Goal: Task Accomplishment & Management: Complete application form

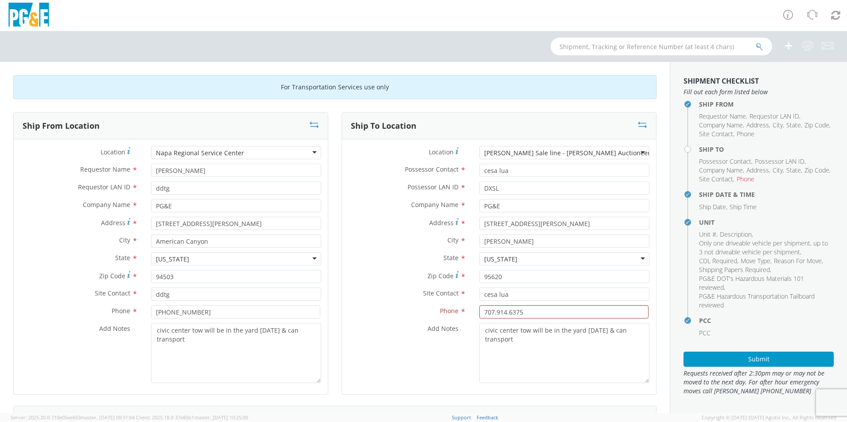
scroll to position [354, 0]
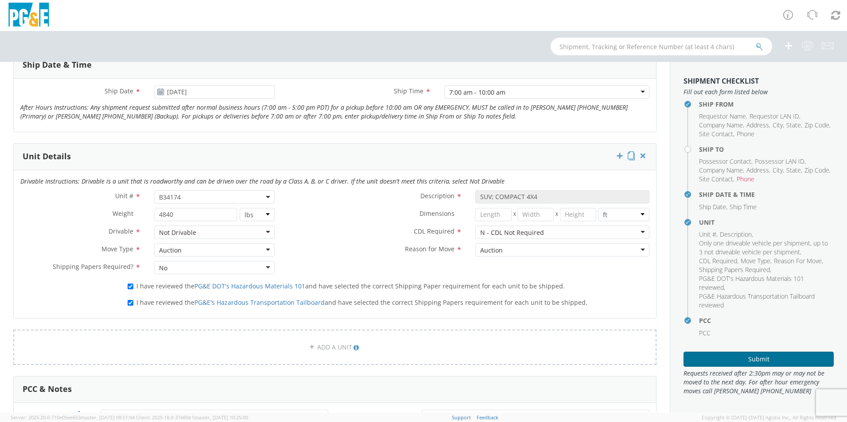
click at [719, 354] on button "Submit" at bounding box center [758, 359] width 150 height 15
click at [750, 364] on button "Submit" at bounding box center [758, 359] width 150 height 15
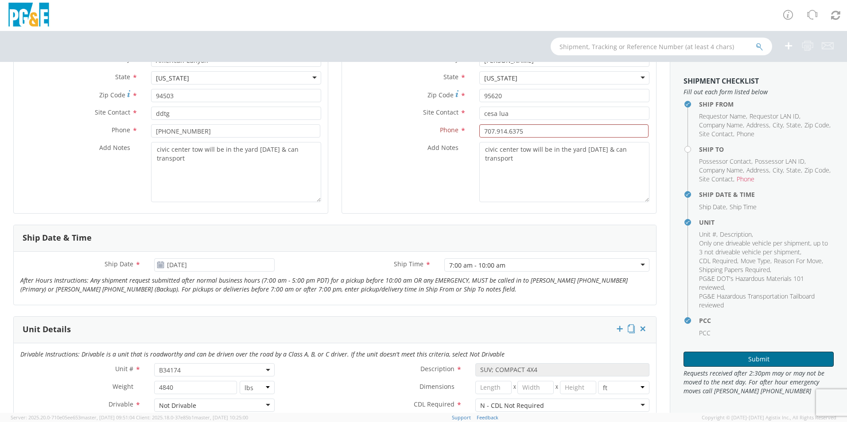
scroll to position [221, 0]
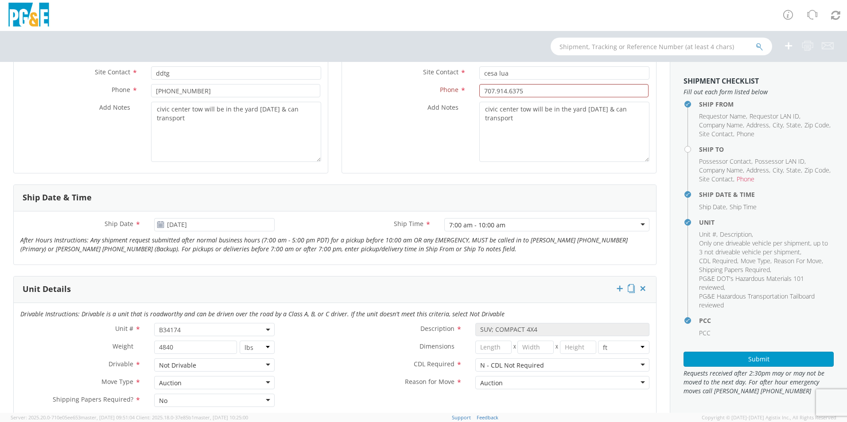
click at [699, 150] on h4 "Ship To" at bounding box center [766, 149] width 135 height 7
click at [543, 93] on input "707.914.6375" at bounding box center [563, 90] width 169 height 13
type input "7"
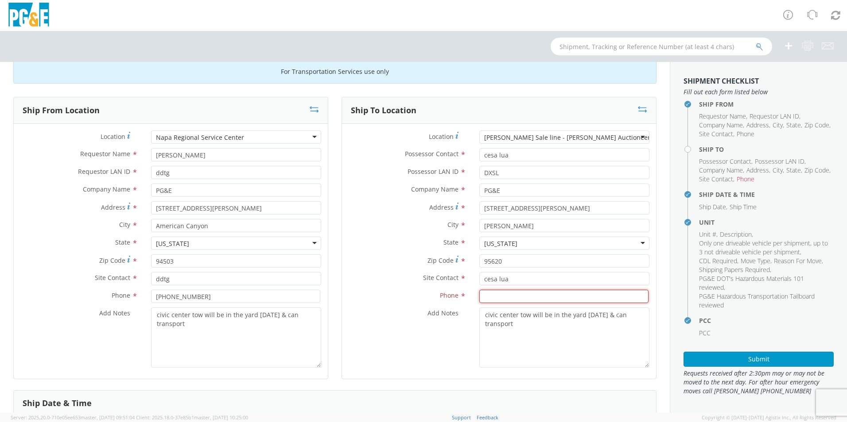
scroll to position [0, 0]
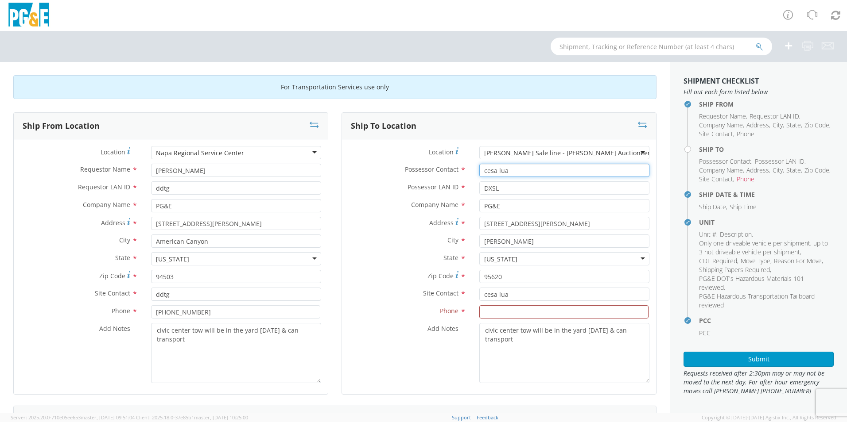
click at [530, 173] on input "cesa lua" at bounding box center [564, 170] width 170 height 13
click at [504, 312] on input at bounding box center [563, 312] width 169 height 13
click at [513, 169] on input "cesa lua" at bounding box center [564, 170] width 170 height 13
type input "c"
type input "dxsl"
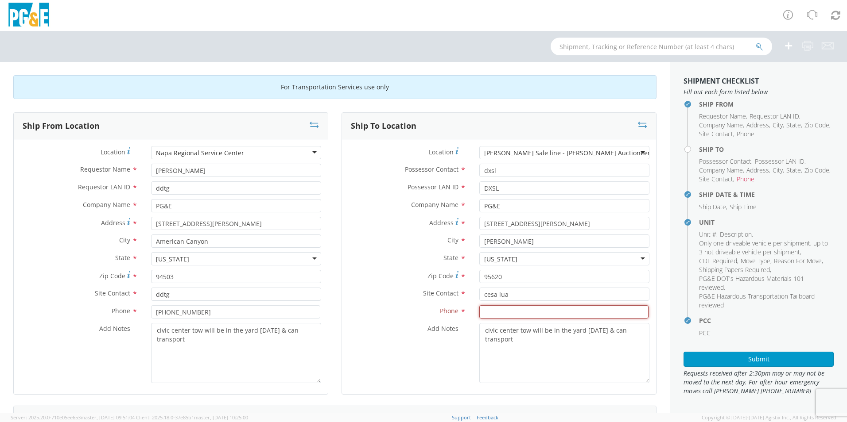
click at [527, 310] on input at bounding box center [563, 312] width 169 height 13
drag, startPoint x: 618, startPoint y: 311, endPoint x: 609, endPoint y: 309, distance: 9.1
click at [618, 311] on input at bounding box center [563, 312] width 169 height 13
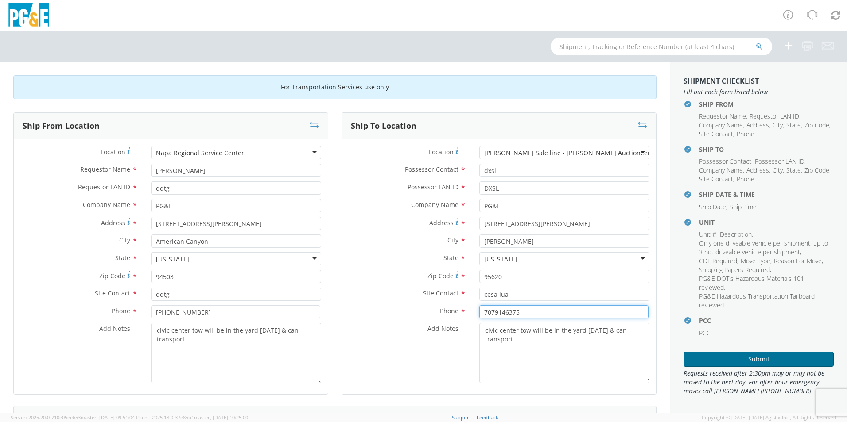
type input "7079146375"
click at [726, 360] on button "Submit" at bounding box center [758, 359] width 150 height 15
